Goal: Transaction & Acquisition: Obtain resource

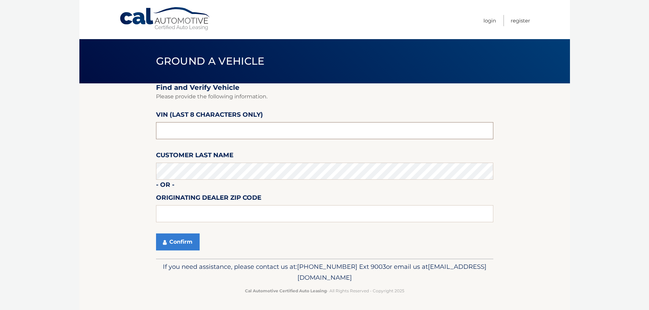
click at [217, 125] on input "text" at bounding box center [324, 130] width 337 height 17
click at [215, 126] on input "text" at bounding box center [324, 130] width 337 height 17
type input "NT219481"
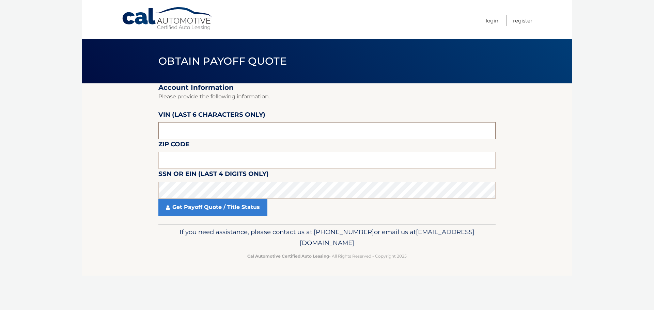
click at [186, 132] on input "text" at bounding box center [326, 130] width 337 height 17
type input "219481"
type input "15214"
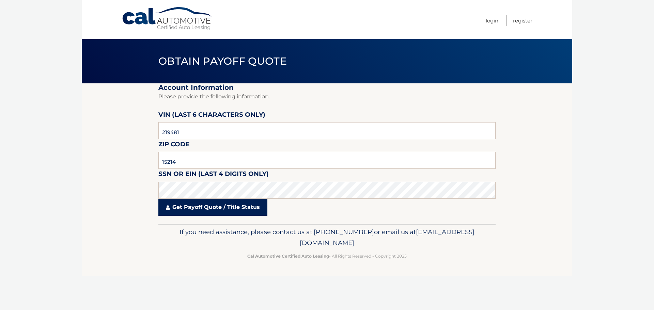
click at [216, 209] on link "Get Payoff Quote / Title Status" at bounding box center [212, 207] width 109 height 17
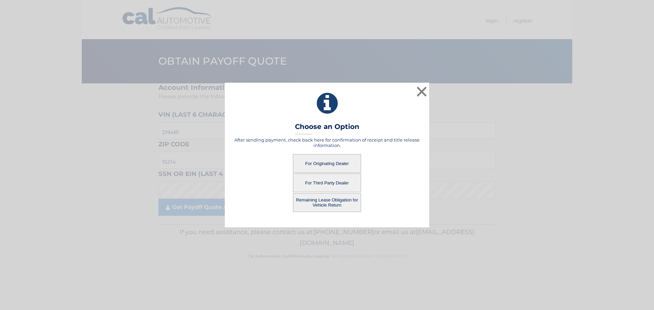
click at [331, 164] on button "For Originating Dealer" at bounding box center [327, 163] width 68 height 19
click at [323, 200] on button "Remaining Lease Obligation for Vehicle Return" at bounding box center [327, 203] width 68 height 19
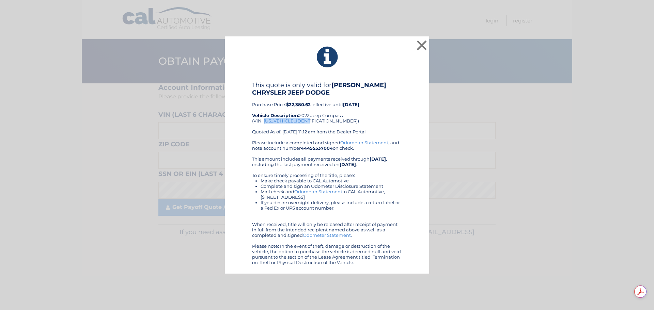
drag, startPoint x: 264, startPoint y: 120, endPoint x: 310, endPoint y: 121, distance: 46.0
click at [310, 121] on div "This quote is only valid for KREBS CHRYSLER JEEP DODGE Purchase Price: $22,380.…" at bounding box center [327, 110] width 150 height 59
copy div "3C4NJDFBXNT219481"
click at [421, 46] on button "×" at bounding box center [422, 46] width 14 height 14
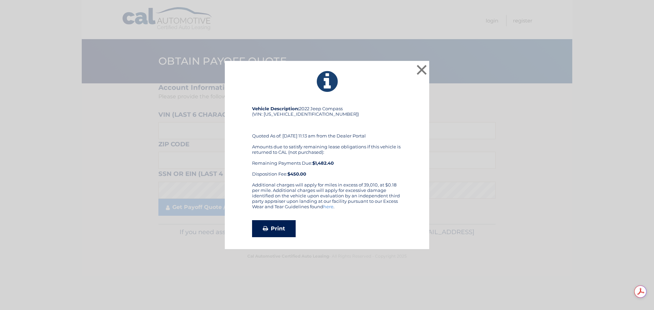
click at [283, 228] on link "Print" at bounding box center [274, 228] width 44 height 17
